Goal: Navigation & Orientation: Find specific page/section

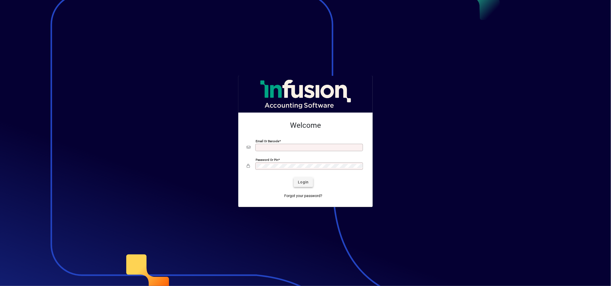
type input "**********"
click at [305, 181] on span "Login" at bounding box center [303, 182] width 11 height 6
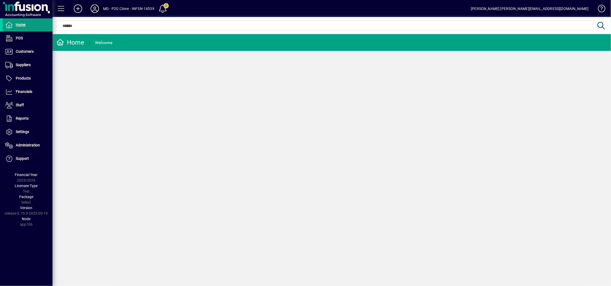
click at [93, 6] on icon at bounding box center [94, 8] width 10 height 8
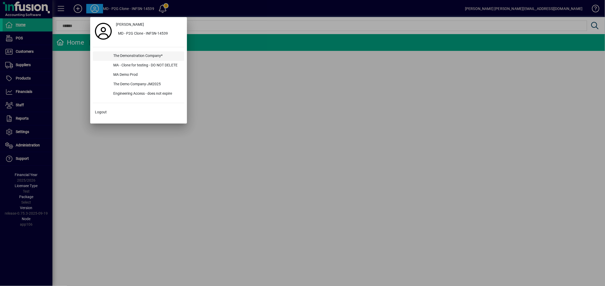
click at [120, 54] on div "The Demonstration Company*" at bounding box center [146, 55] width 75 height 9
